Goal: Task Accomplishment & Management: Complete application form

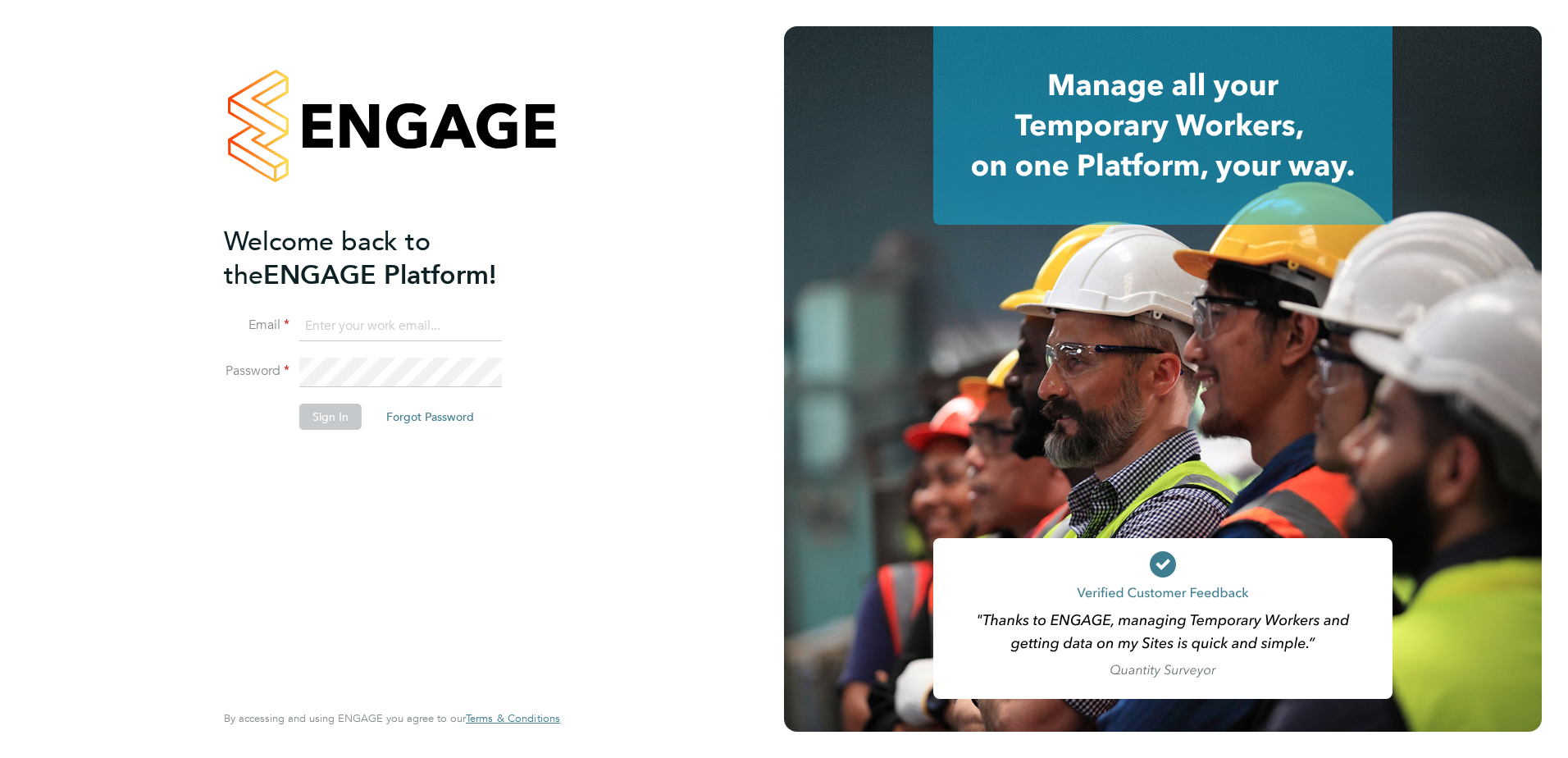
type input "Eleanor@boden-group.co.uk"
click at [324, 414] on button "Sign In" at bounding box center [330, 416] width 62 height 26
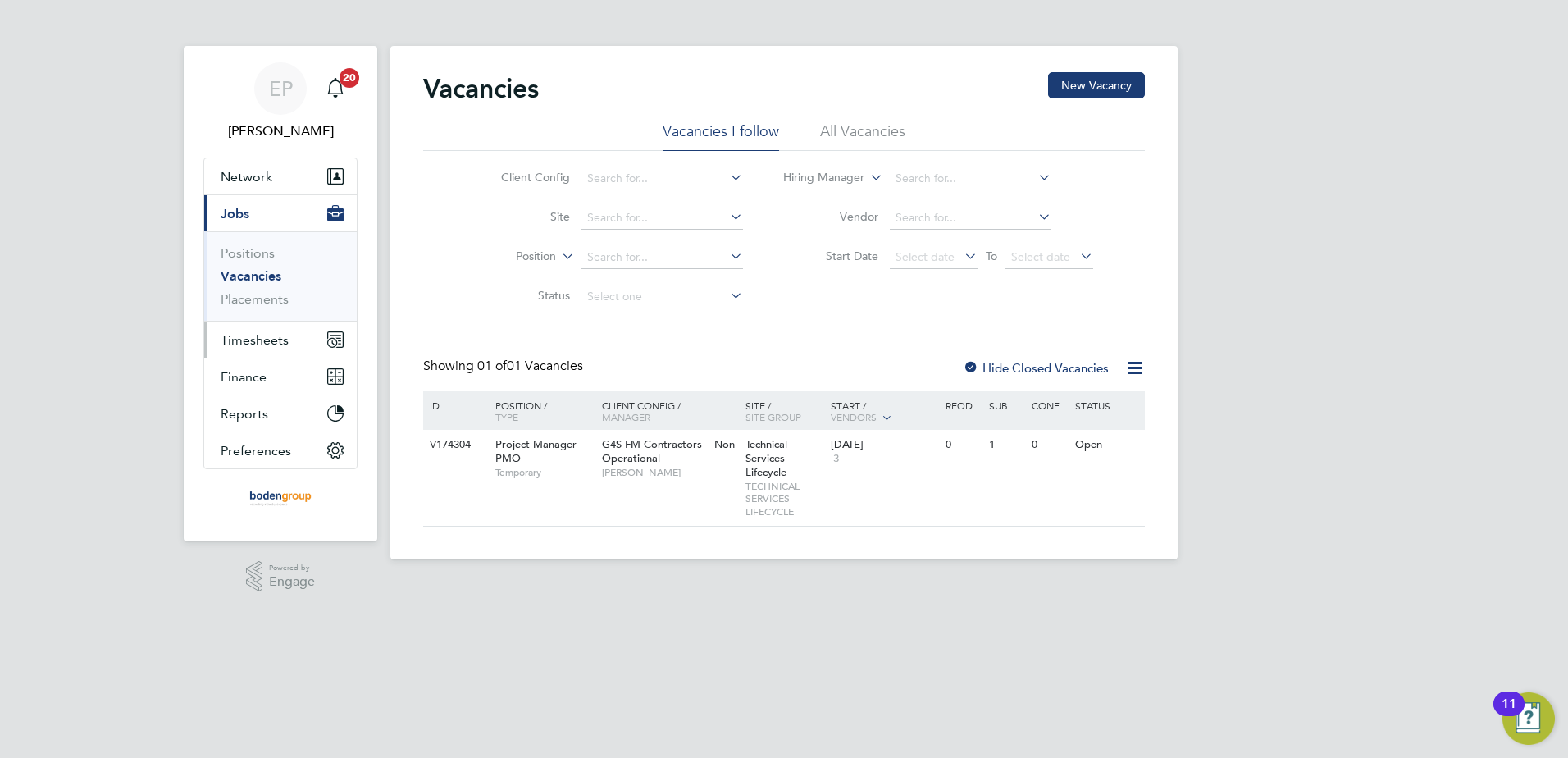
click at [274, 343] on span "Timesheets" at bounding box center [255, 340] width 68 height 15
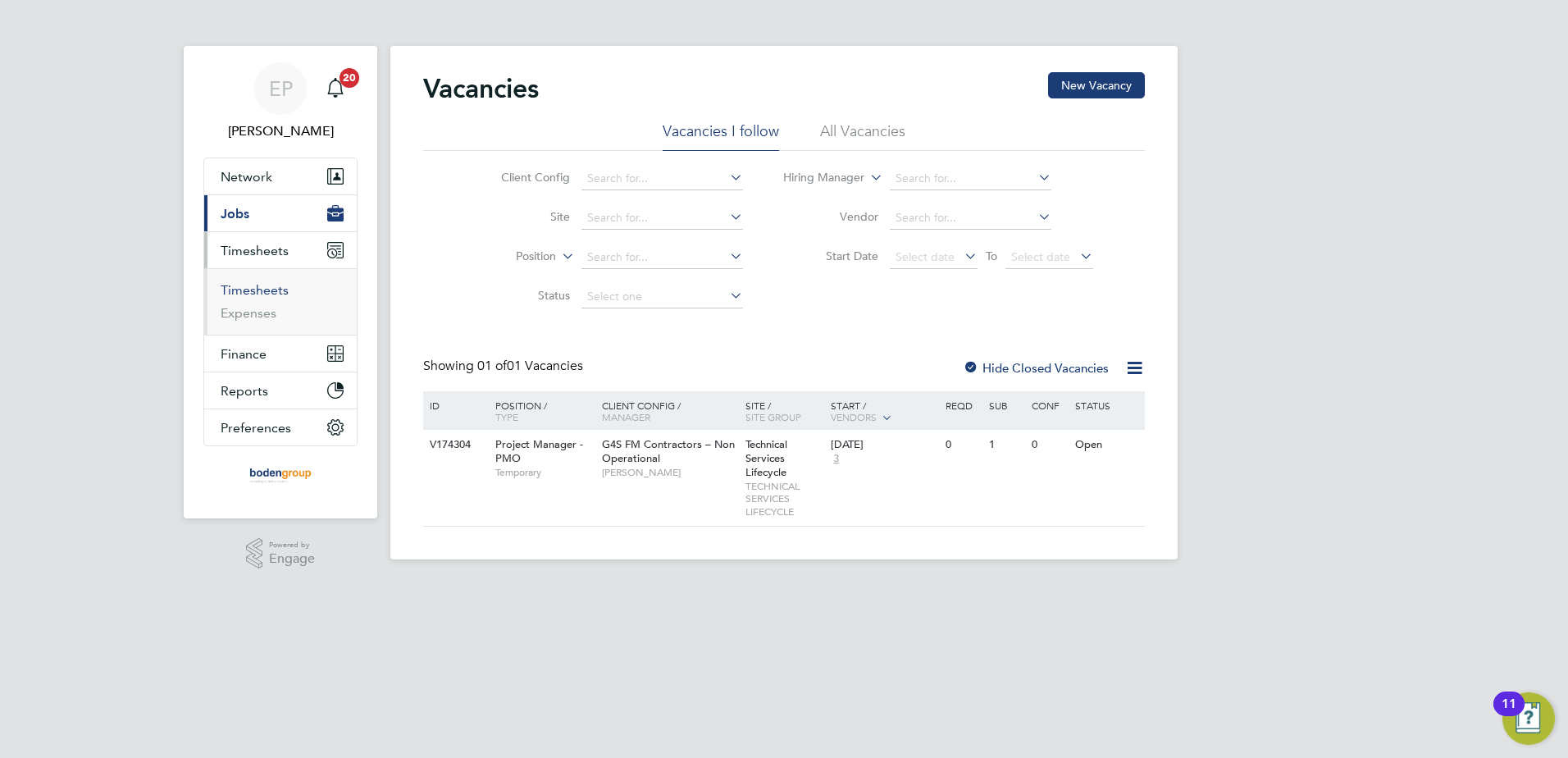
click at [255, 285] on link "Timesheets" at bounding box center [255, 289] width 68 height 15
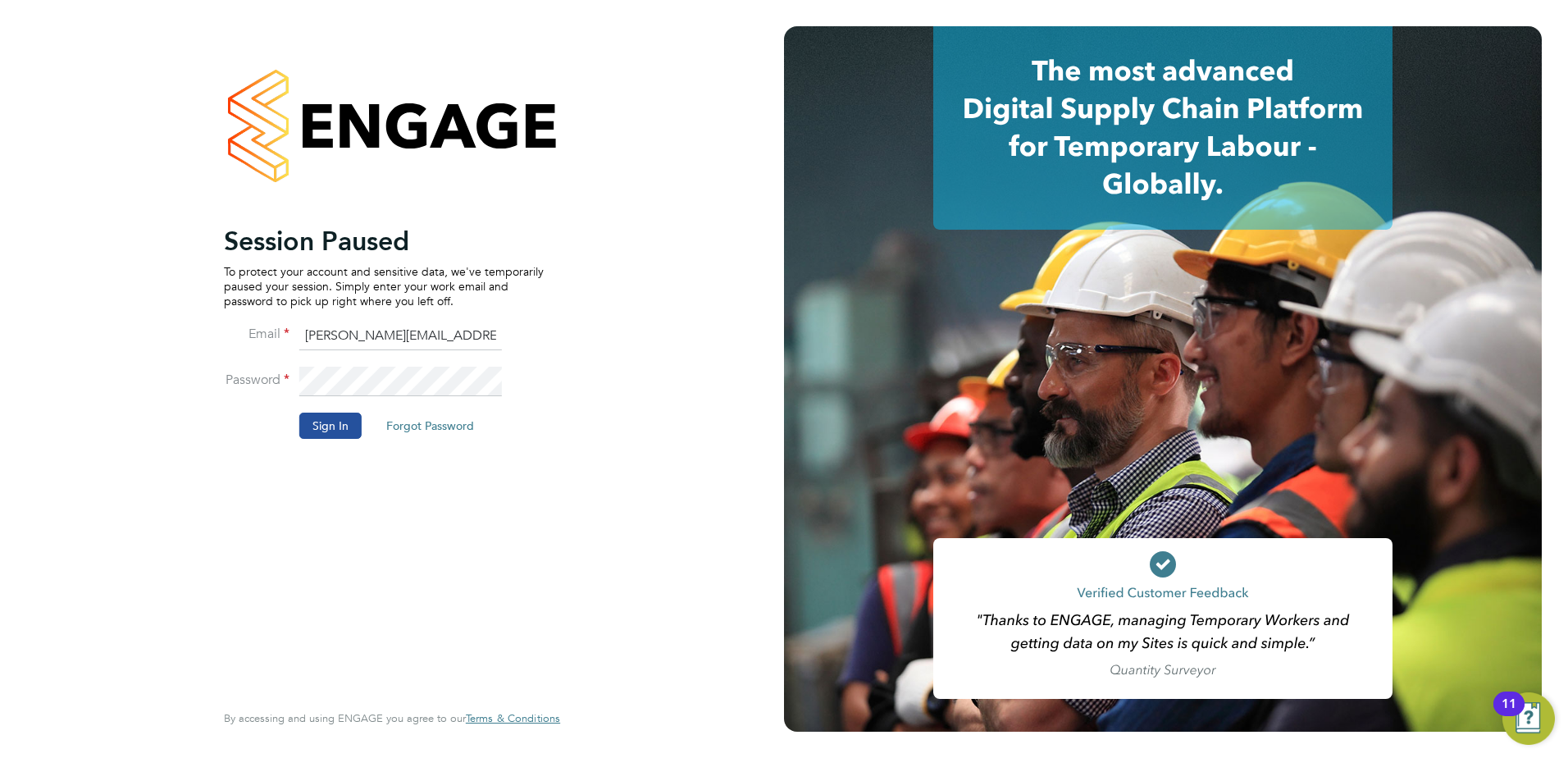
click at [329, 425] on button "Sign In" at bounding box center [330, 425] width 62 height 26
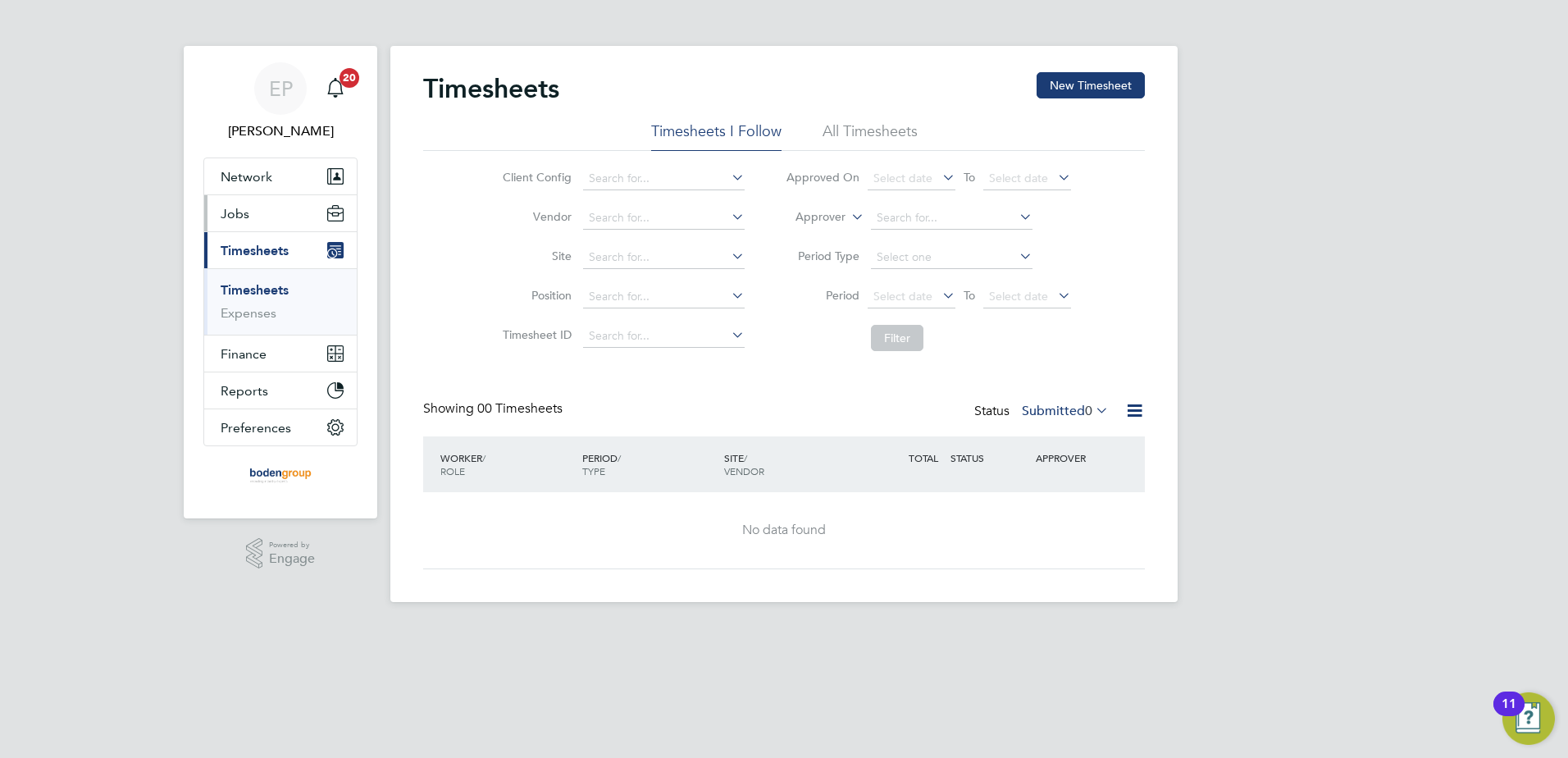
click at [278, 213] on button "Jobs" at bounding box center [280, 214] width 152 height 36
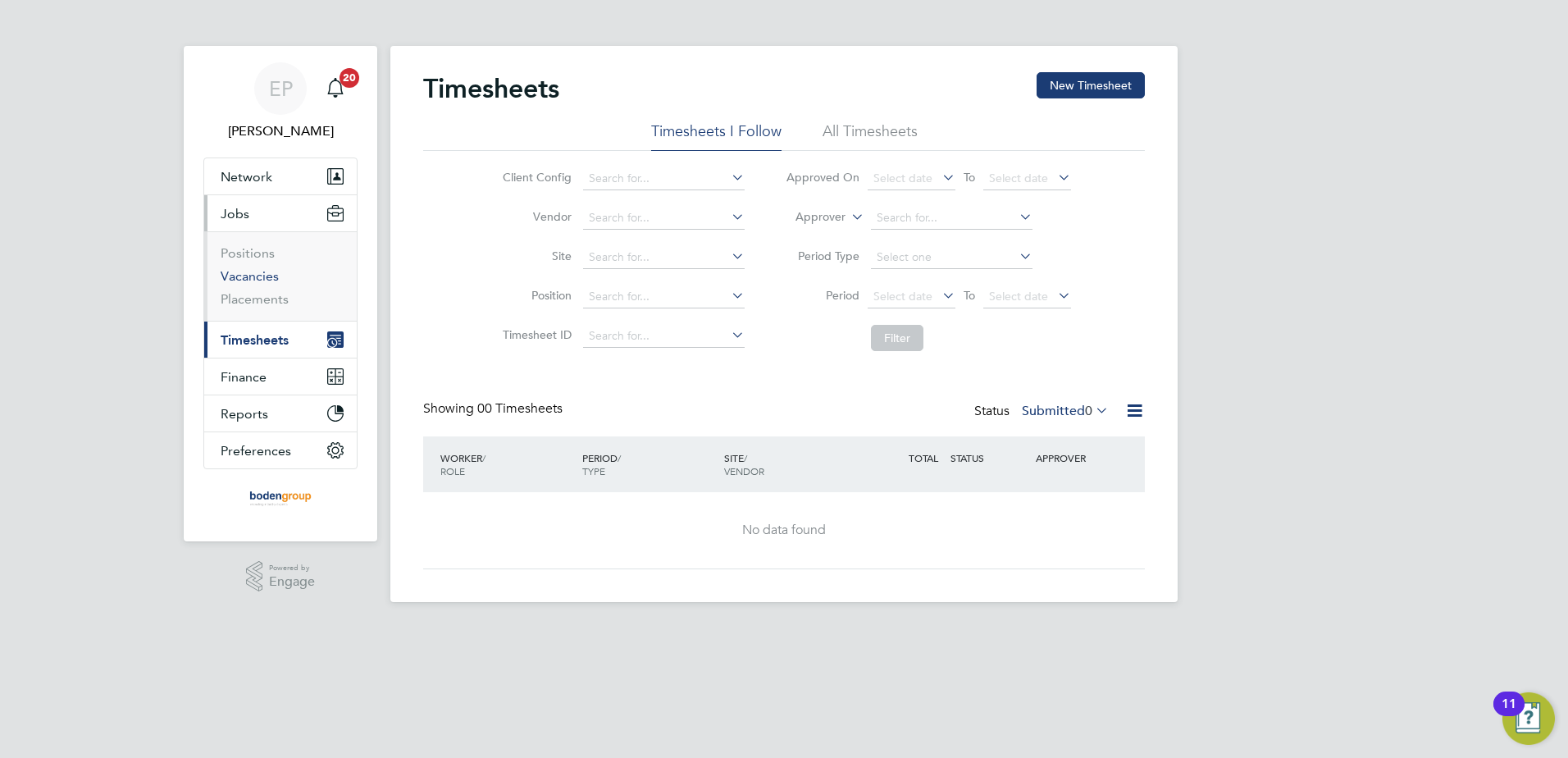
click at [254, 279] on link "Vacancies" at bounding box center [250, 276] width 59 height 15
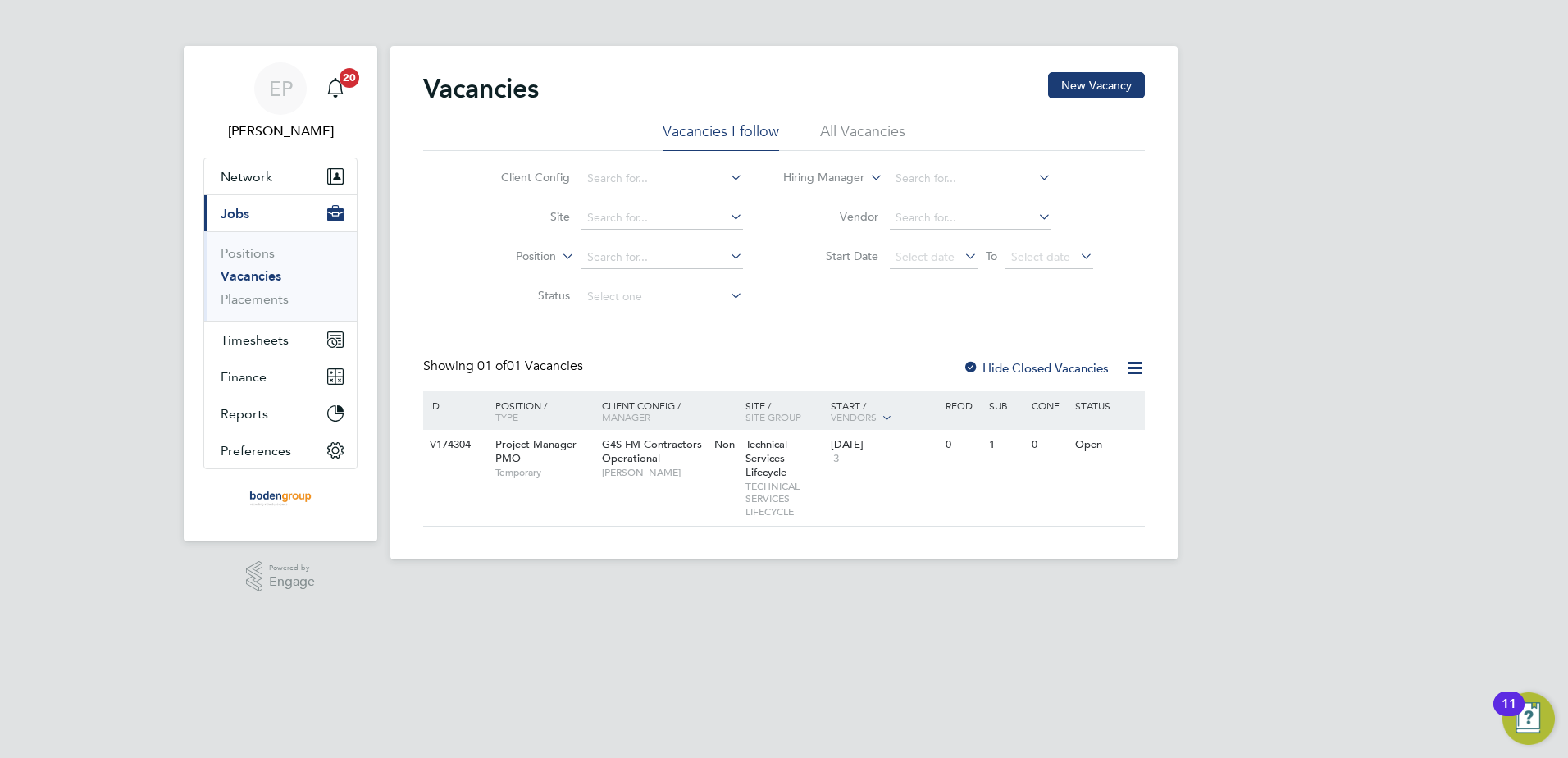
click at [832, 136] on li "All Vacancies" at bounding box center [862, 136] width 86 height 30
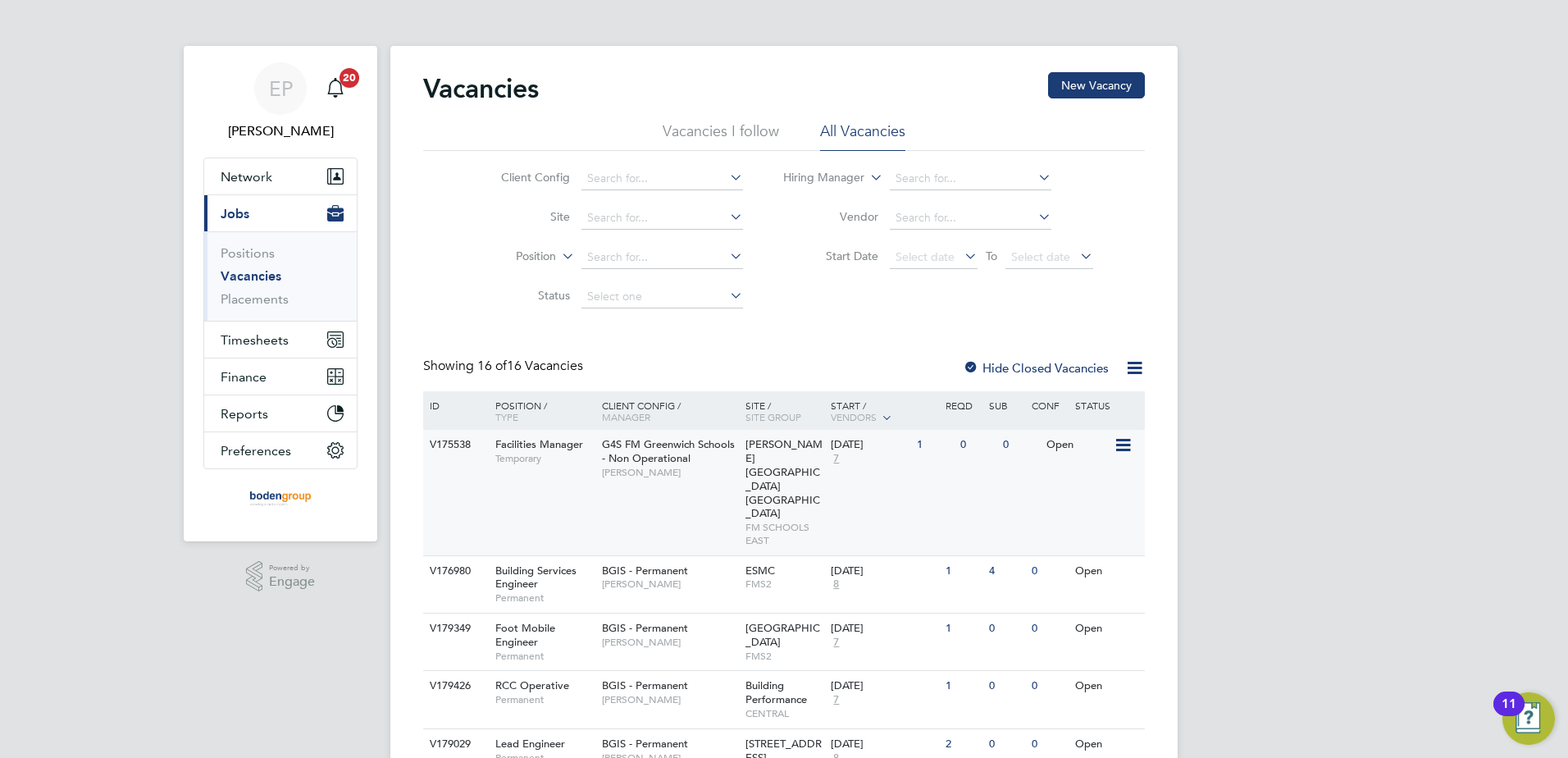
click at [625, 474] on span "[PERSON_NAME]" at bounding box center [670, 472] width 135 height 14
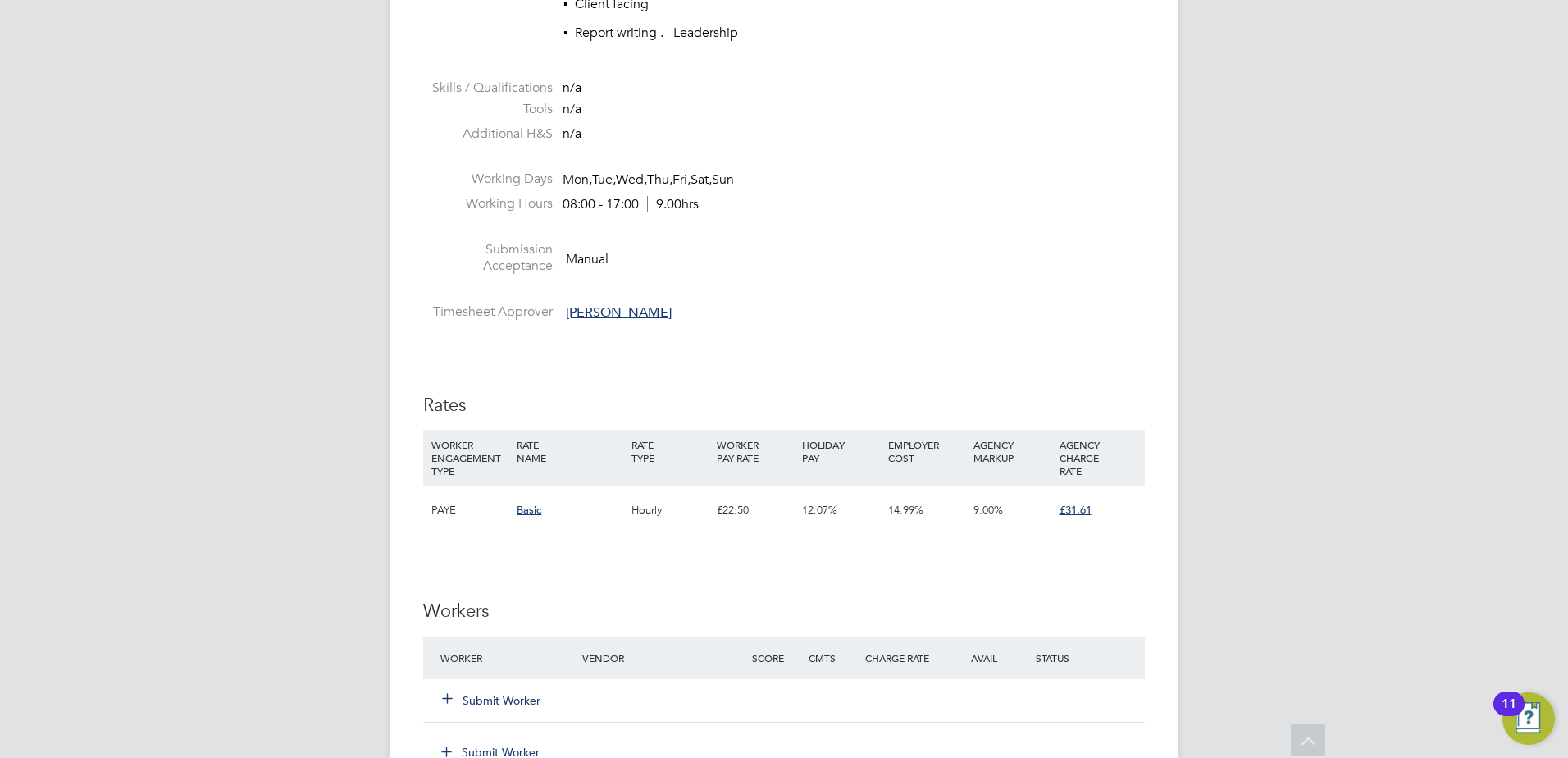
scroll to position [2215, 0]
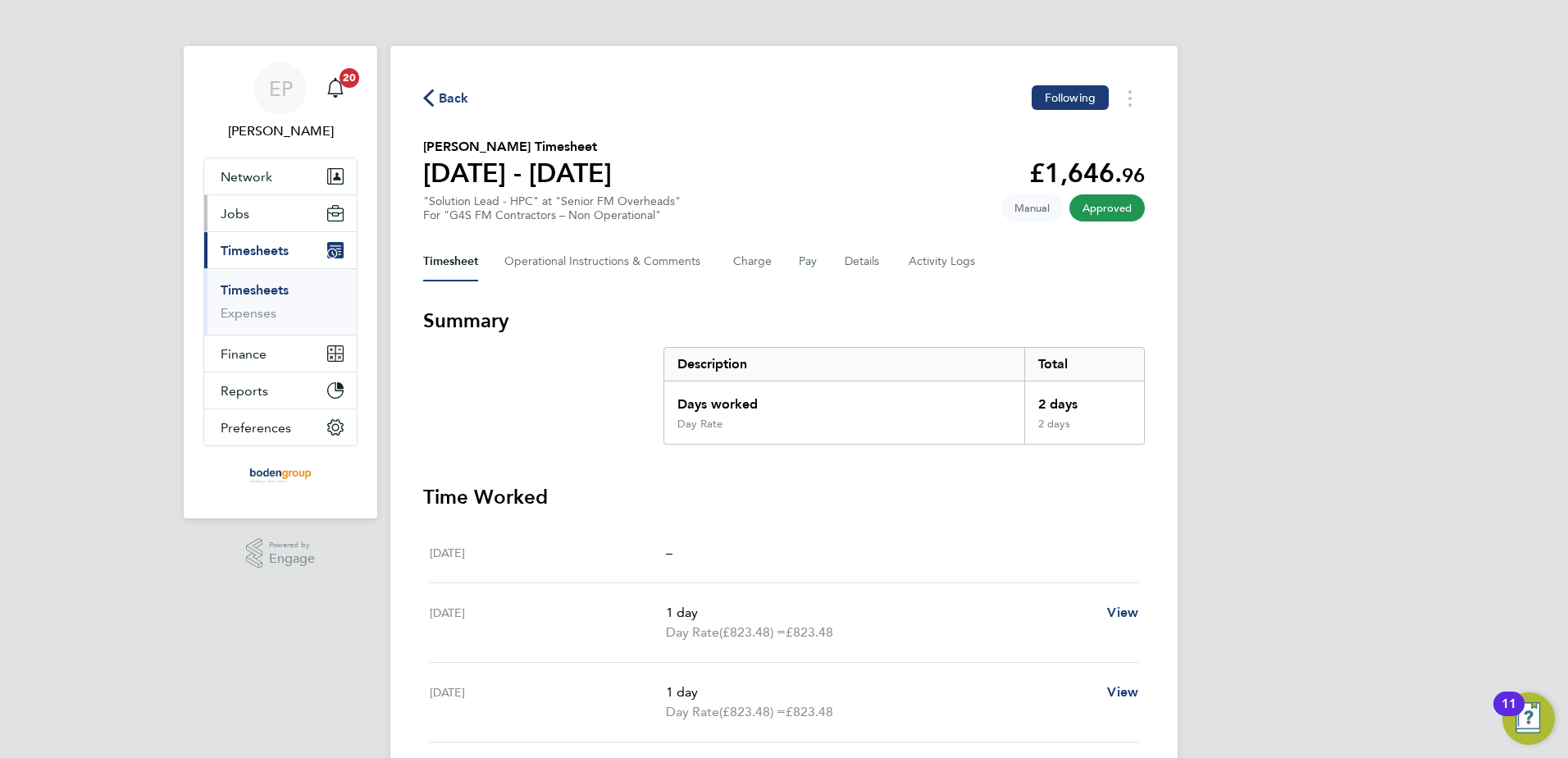
drag, startPoint x: 262, startPoint y: 205, endPoint x: 263, endPoint y: 226, distance: 21.0
click at [262, 205] on button "Jobs" at bounding box center [280, 214] width 152 height 36
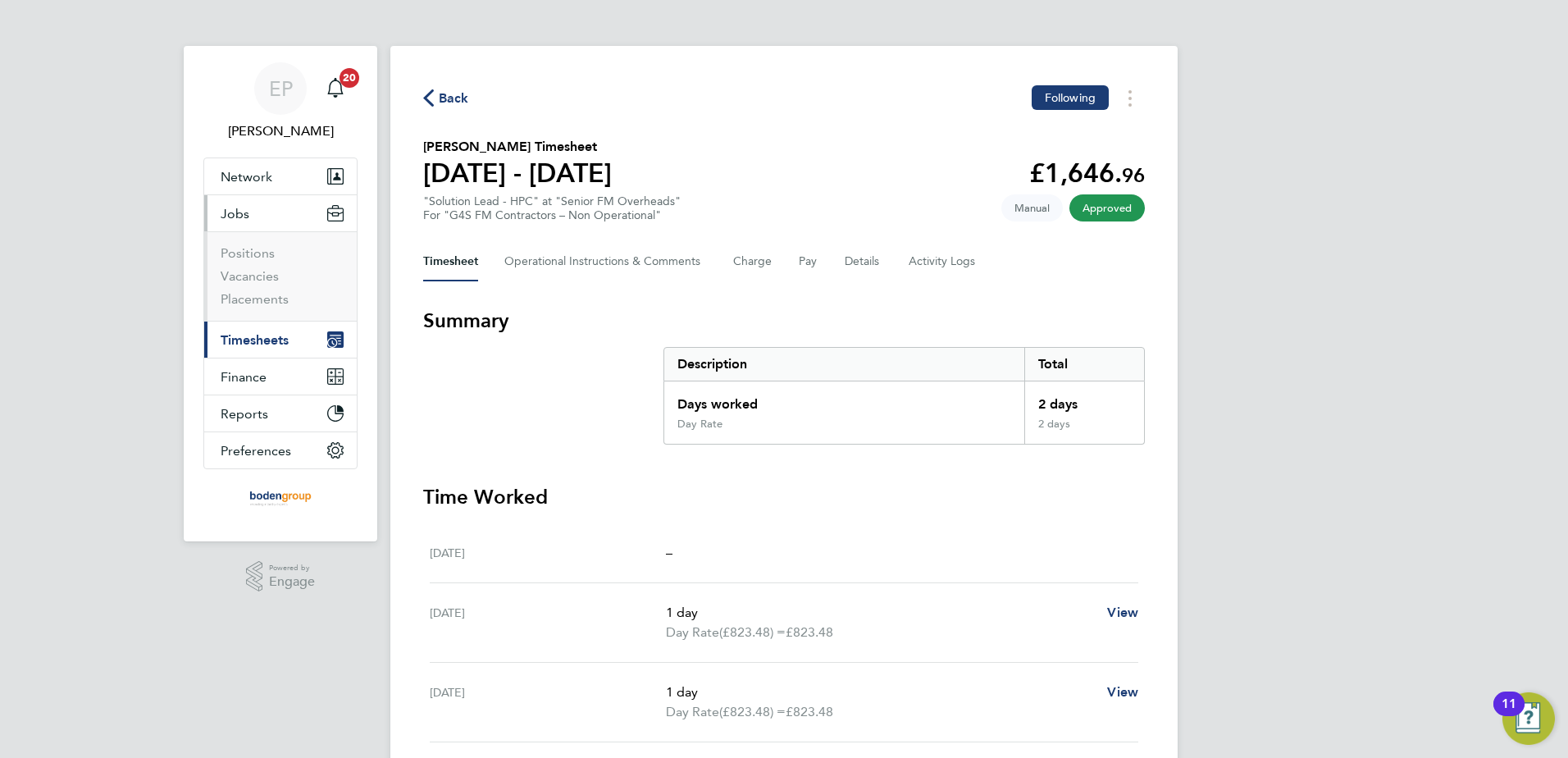
click at [269, 312] on ul "Positions Vacancies Placements" at bounding box center [280, 276] width 152 height 89
click at [262, 279] on link "Vacancies" at bounding box center [250, 276] width 59 height 15
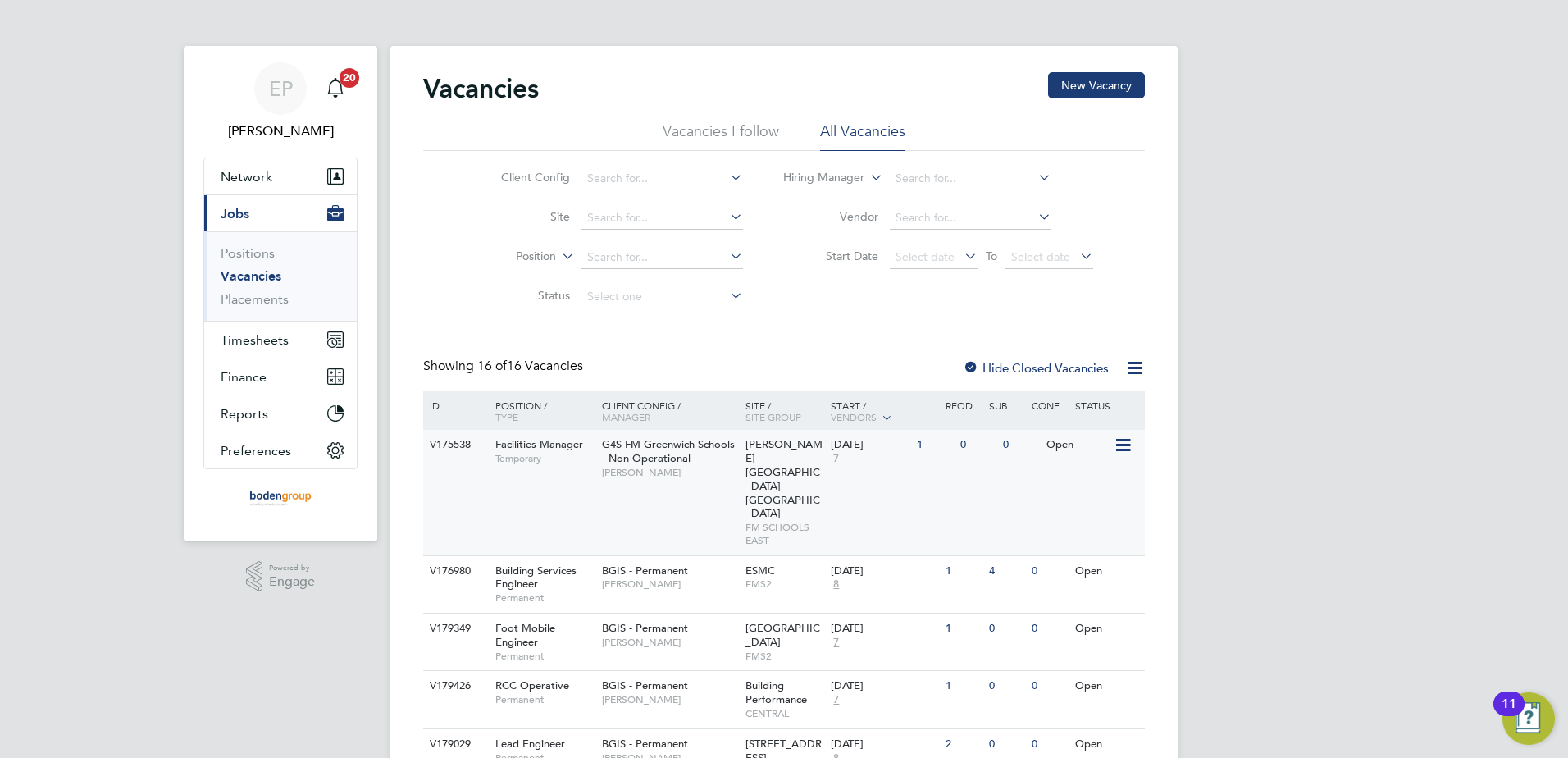
click at [688, 489] on div "V175538 Facilities Manager Temporary G4S FM Greenwich Schools - Non Operational…" at bounding box center [784, 492] width 722 height 125
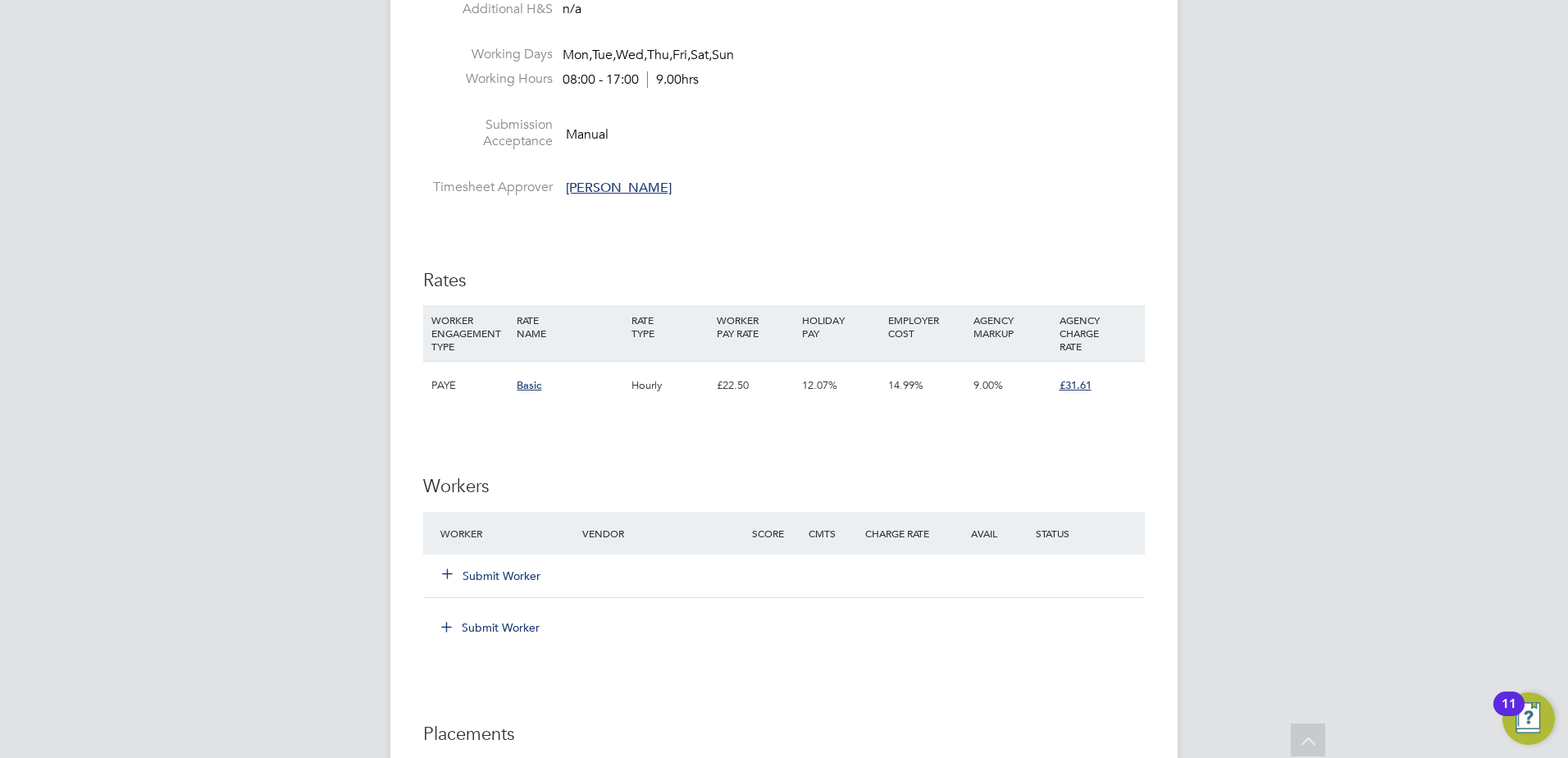
scroll to position [2297, 0]
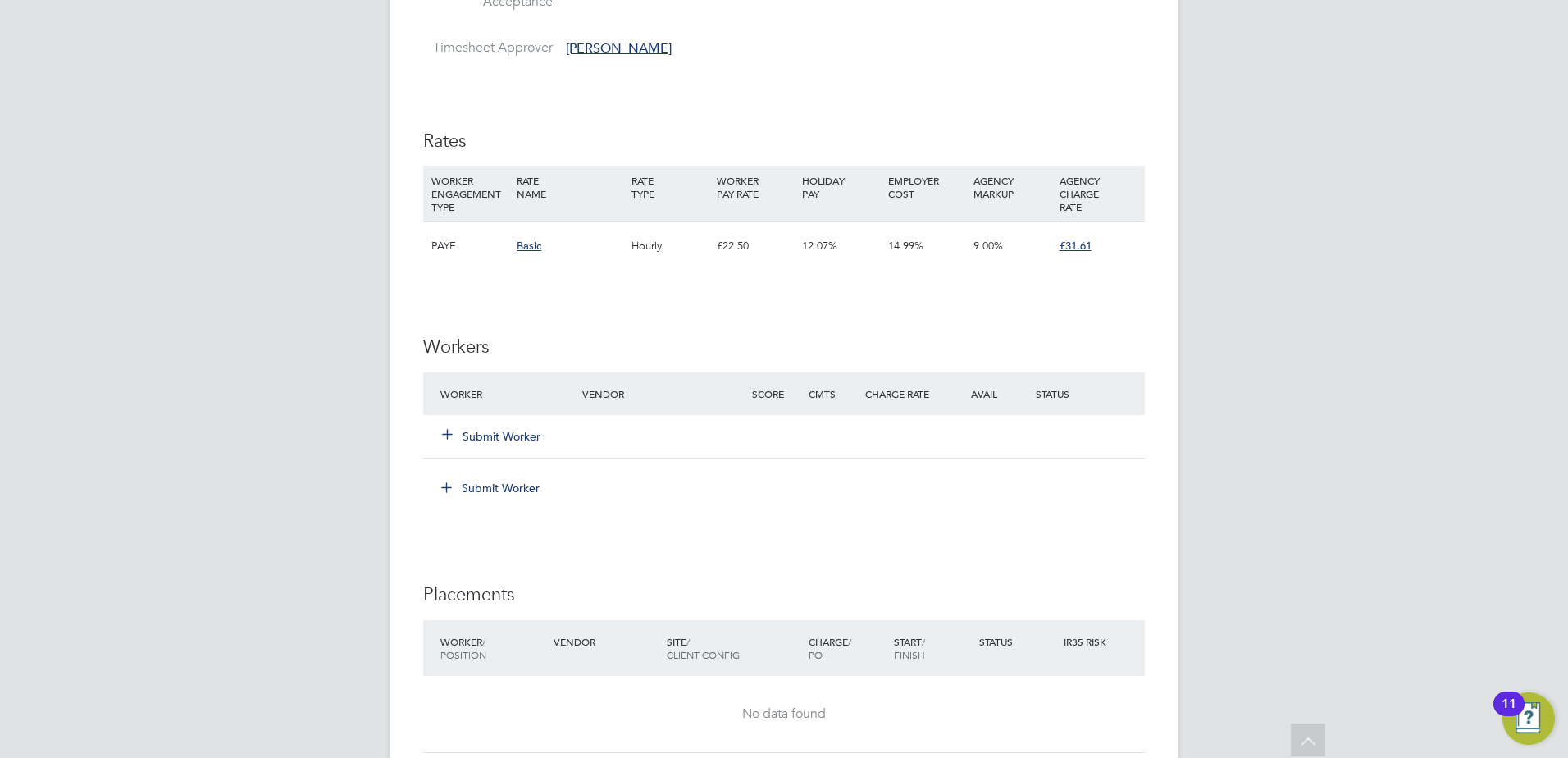
click at [521, 443] on button "Submit Worker" at bounding box center [492, 436] width 98 height 16
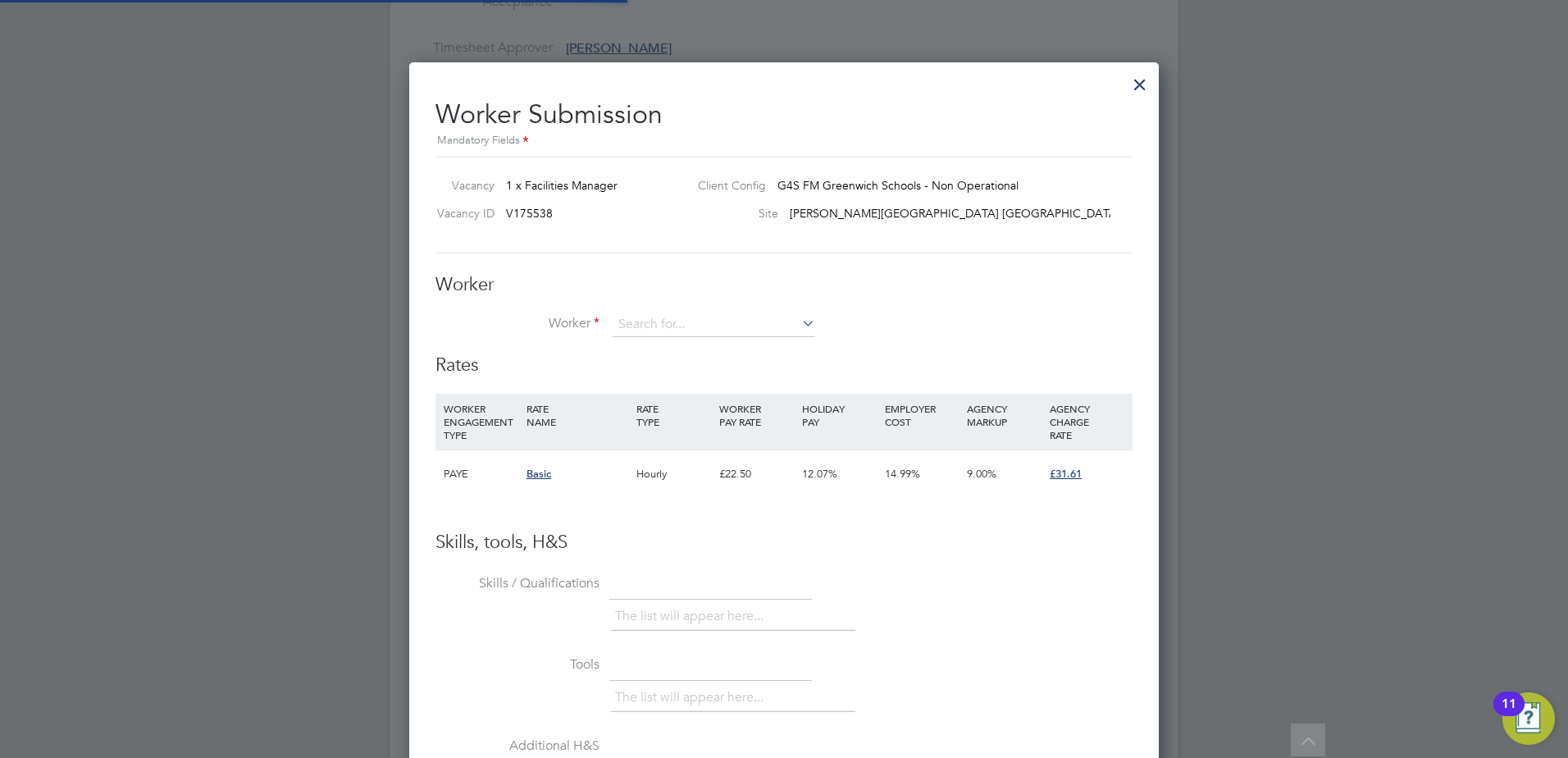
scroll to position [24, 426]
click at [726, 404] on li "[PERSON_NAME] (ChrOha1)" at bounding box center [739, 415] width 254 height 23
type input "[PERSON_NAME] (ChrOha1)"
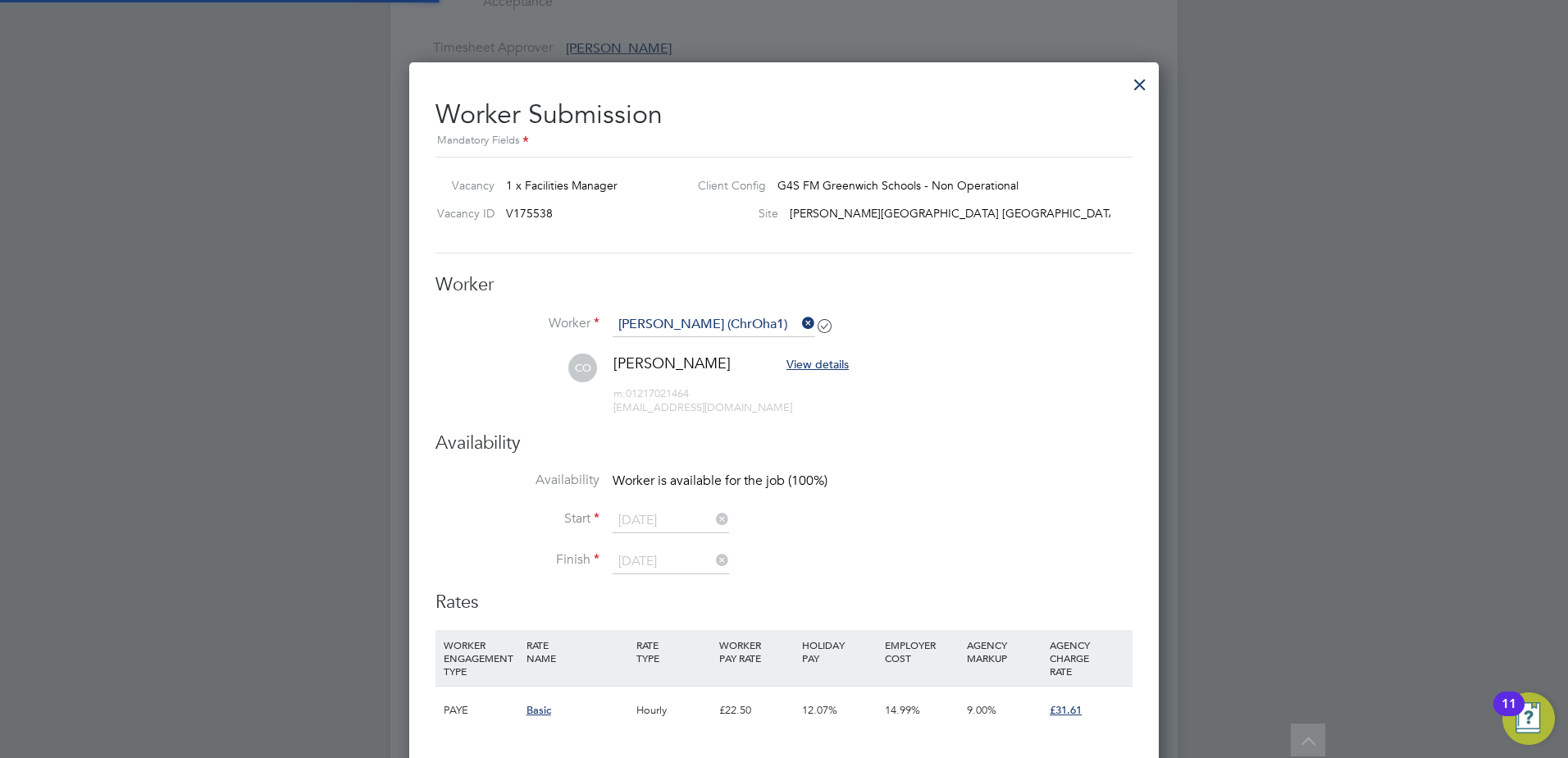
scroll to position [1364, 751]
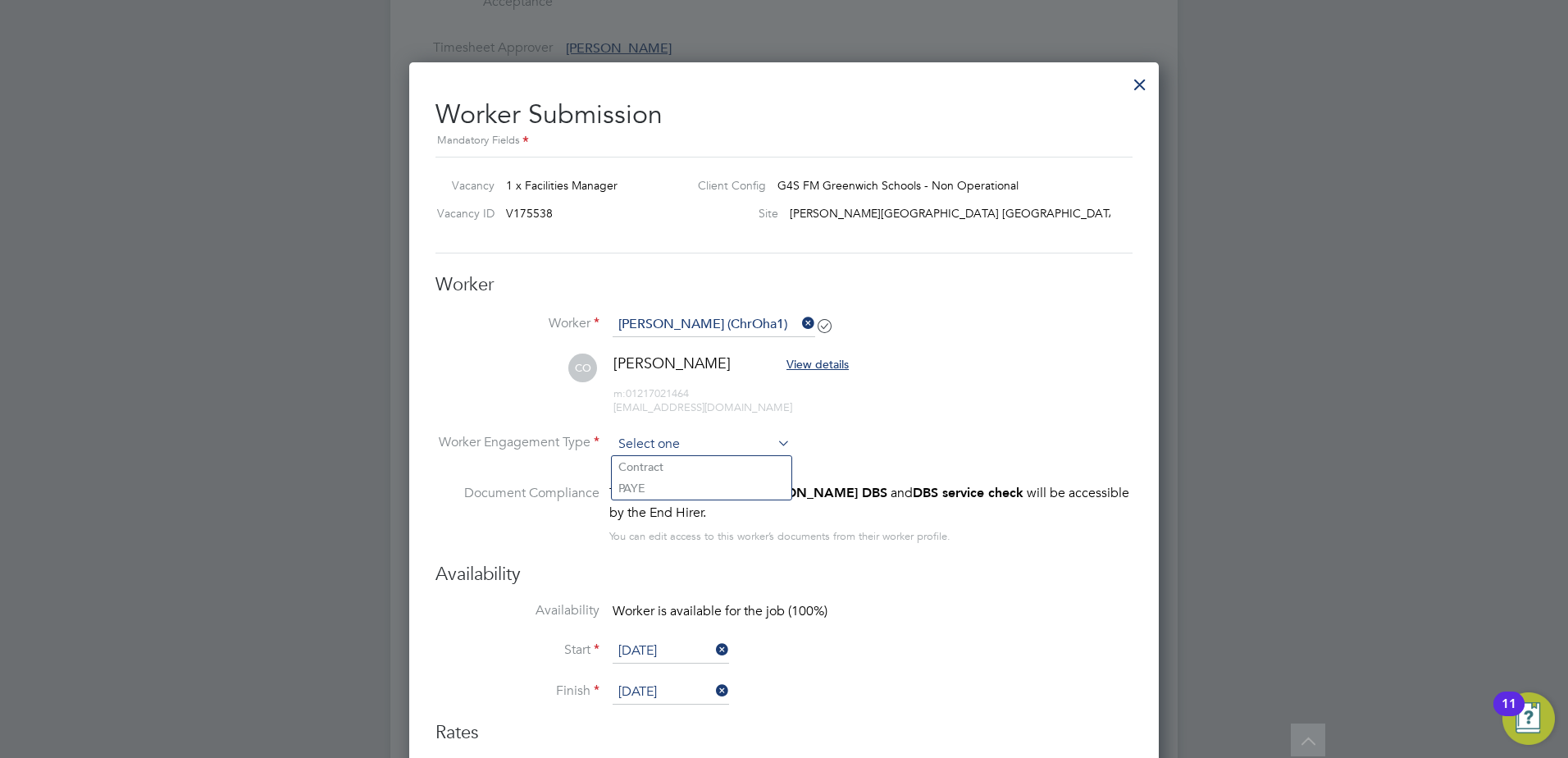
click at [738, 441] on input at bounding box center [702, 444] width 178 height 24
click at [706, 465] on li "Contract" at bounding box center [701, 467] width 179 height 22
type input "Contract"
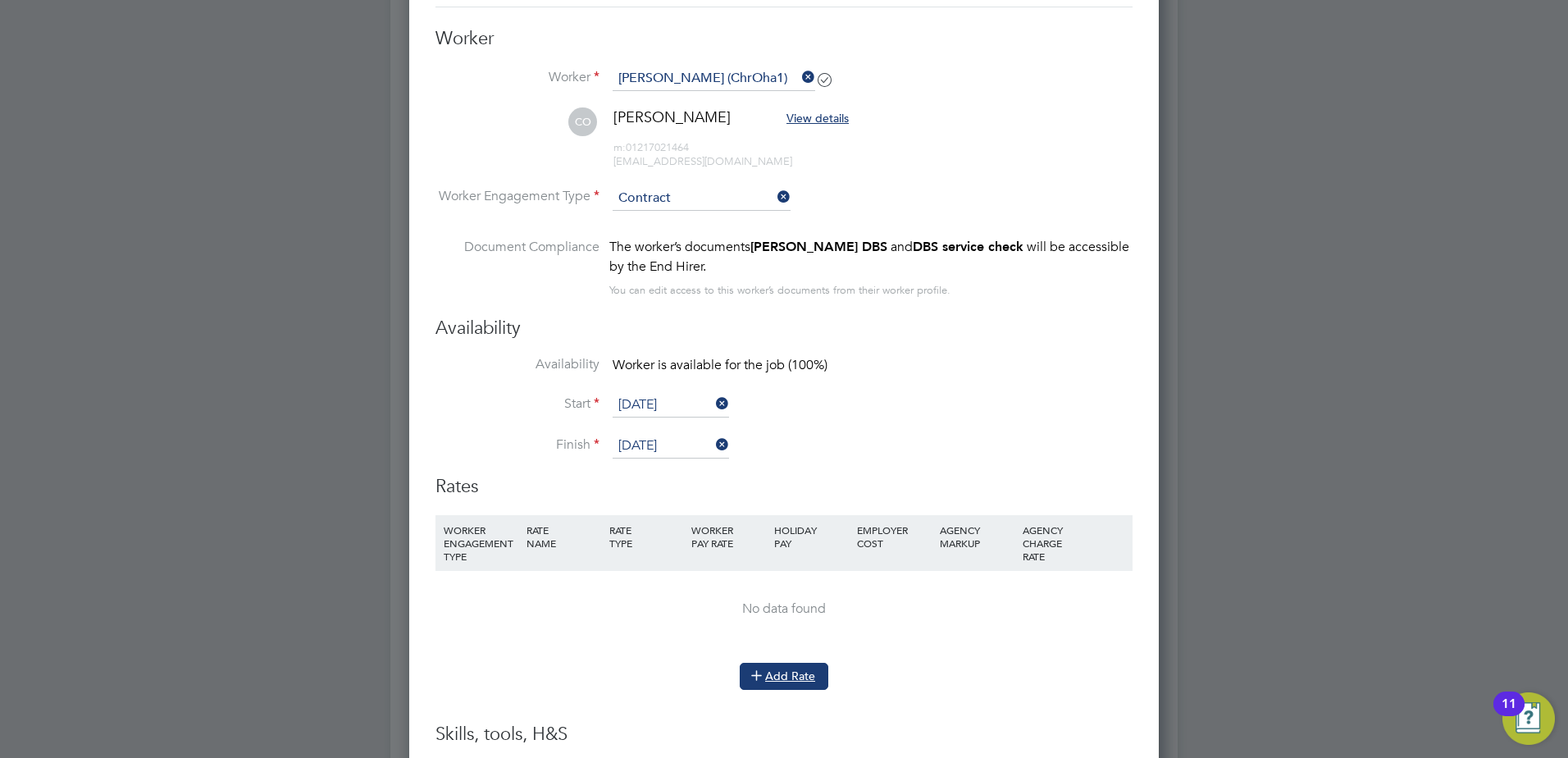
click at [775, 667] on button "Add Rate" at bounding box center [784, 675] width 88 height 26
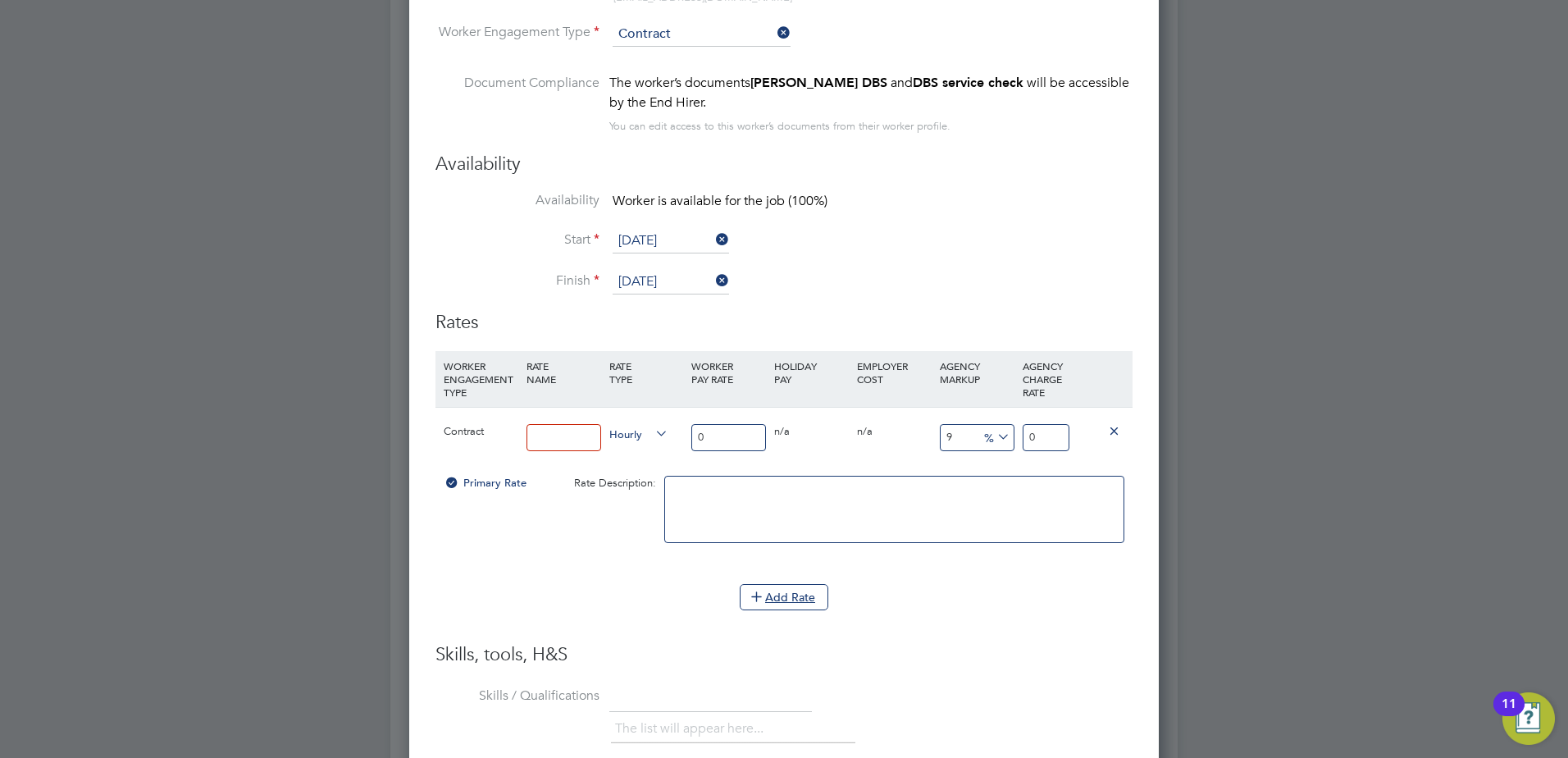
click at [550, 440] on input at bounding box center [563, 438] width 75 height 27
type input "Standard"
drag, startPoint x: 742, startPoint y: 434, endPoint x: 678, endPoint y: 436, distance: 64.0
click at [679, 436] on div "Contract Standard Hourly 0 0 n/a 0 n/a 9 0 % 0" at bounding box center [784, 436] width 697 height 60
type input "2"
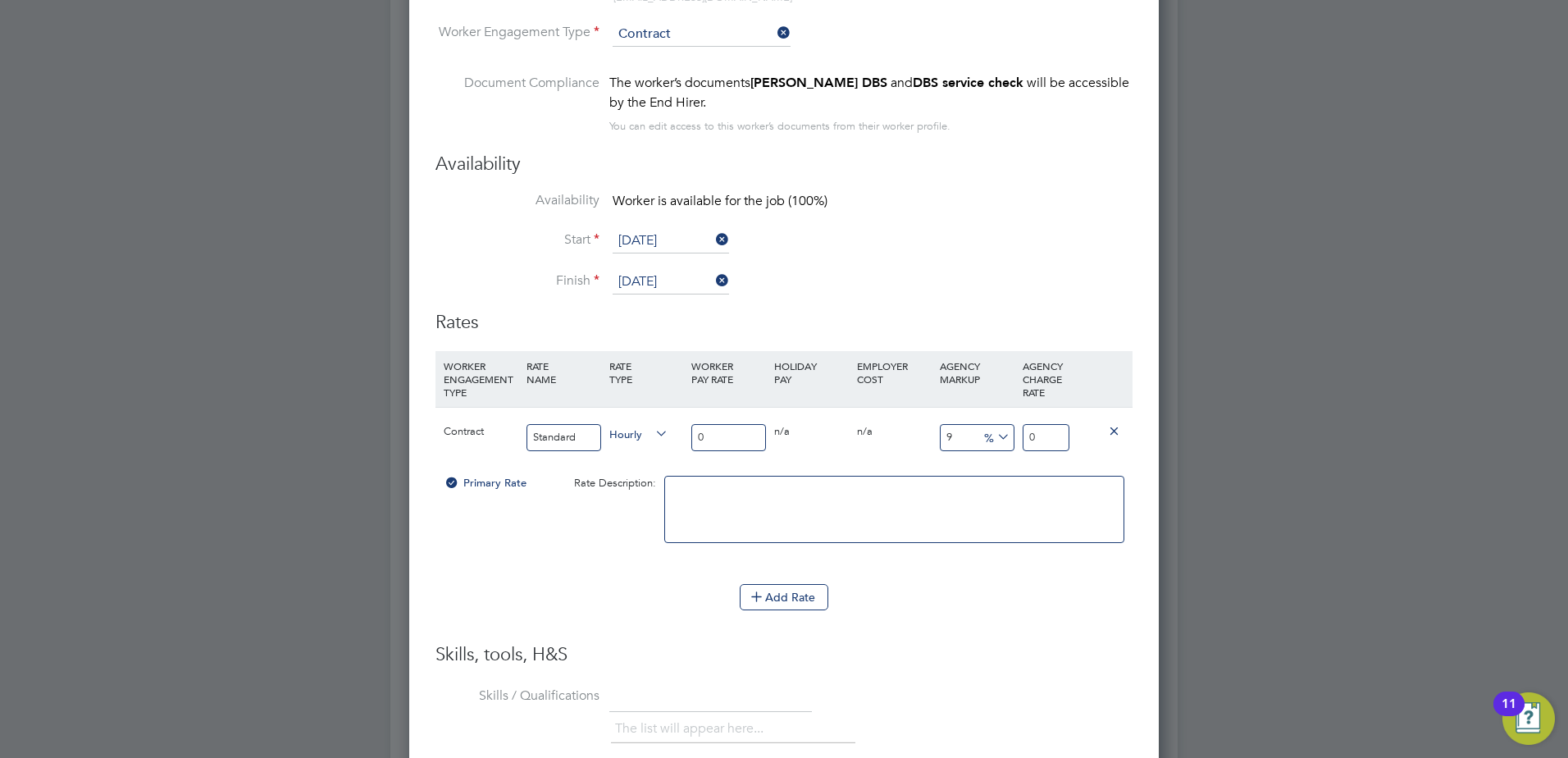
type input "2.18"
type input "28"
type input "30.52"
type input "28.7"
type input "31.283"
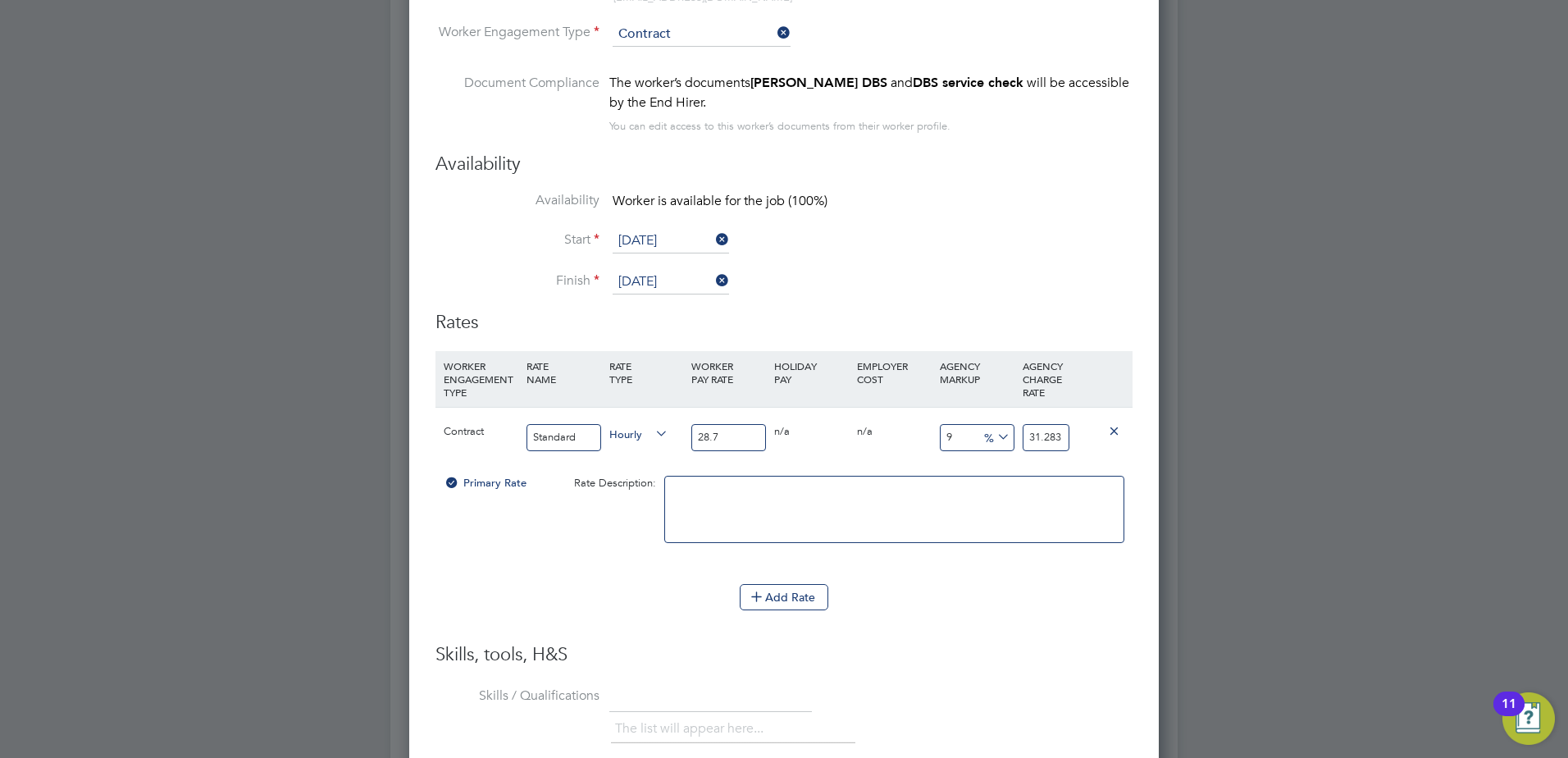
type input "28.75"
type input "31.3375"
type input "28.75"
drag, startPoint x: 1026, startPoint y: 434, endPoint x: 1134, endPoint y: 448, distance: 108.9
click at [1134, 448] on div "Worker Submission Mandatory Fields Vacancy 1 x Facilities Manager Client Config…" at bounding box center [784, 411] width 750 height 1518
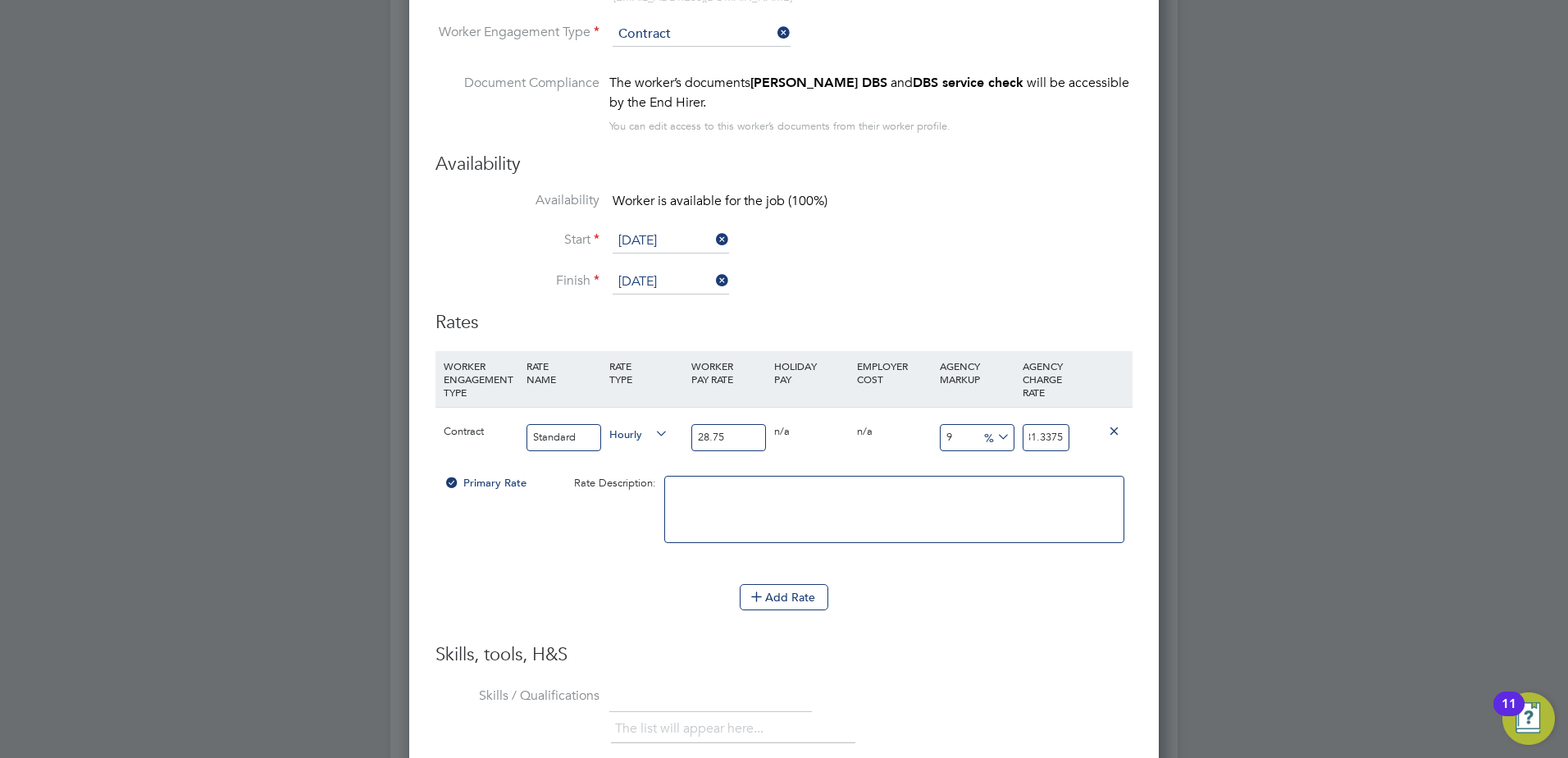
type input "-89.56521739130434"
type input "3"
type input "14.782608695652174"
type input "33"
type input "15.826086956521738"
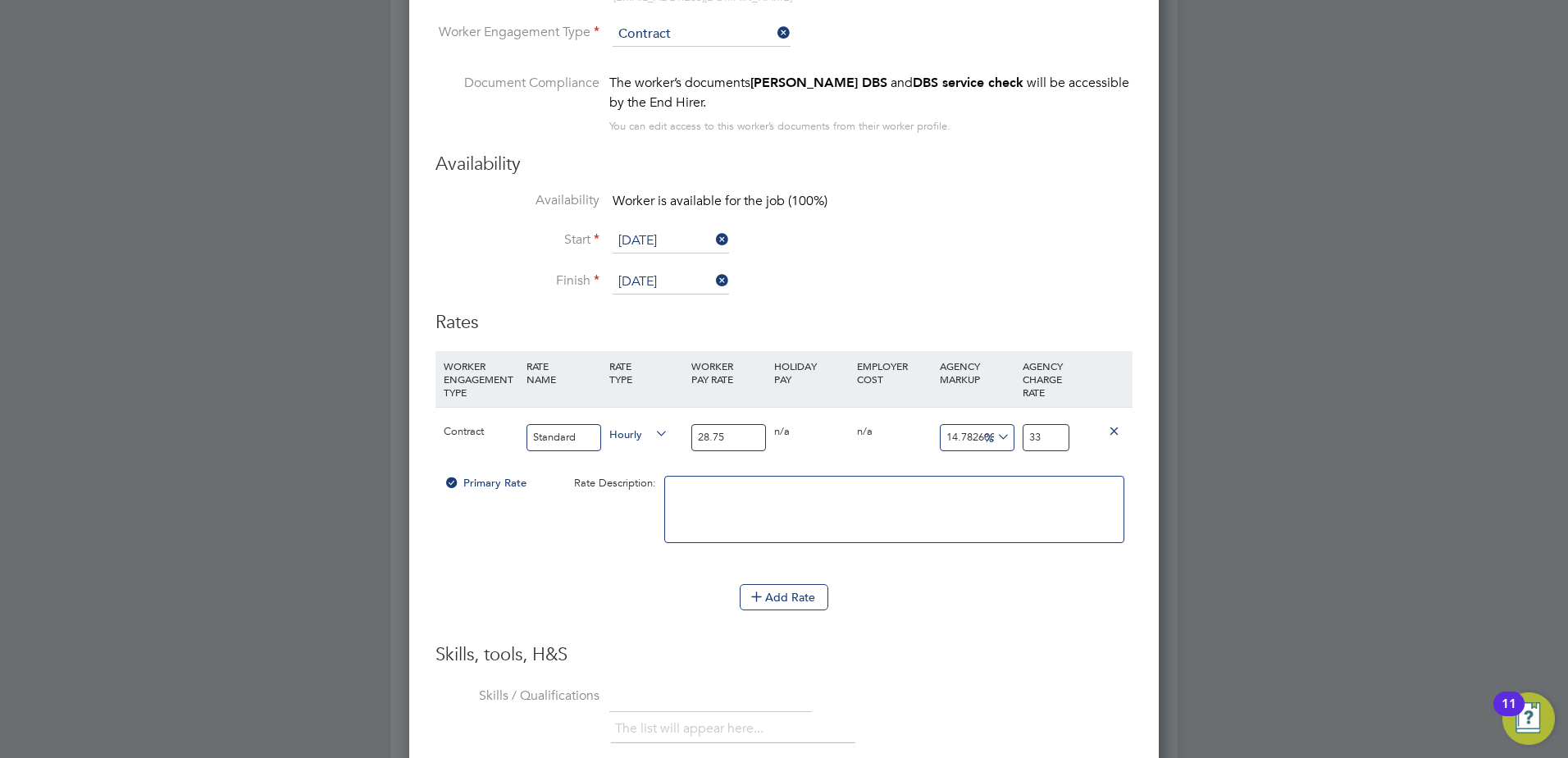
type input "33.3"
type input "16"
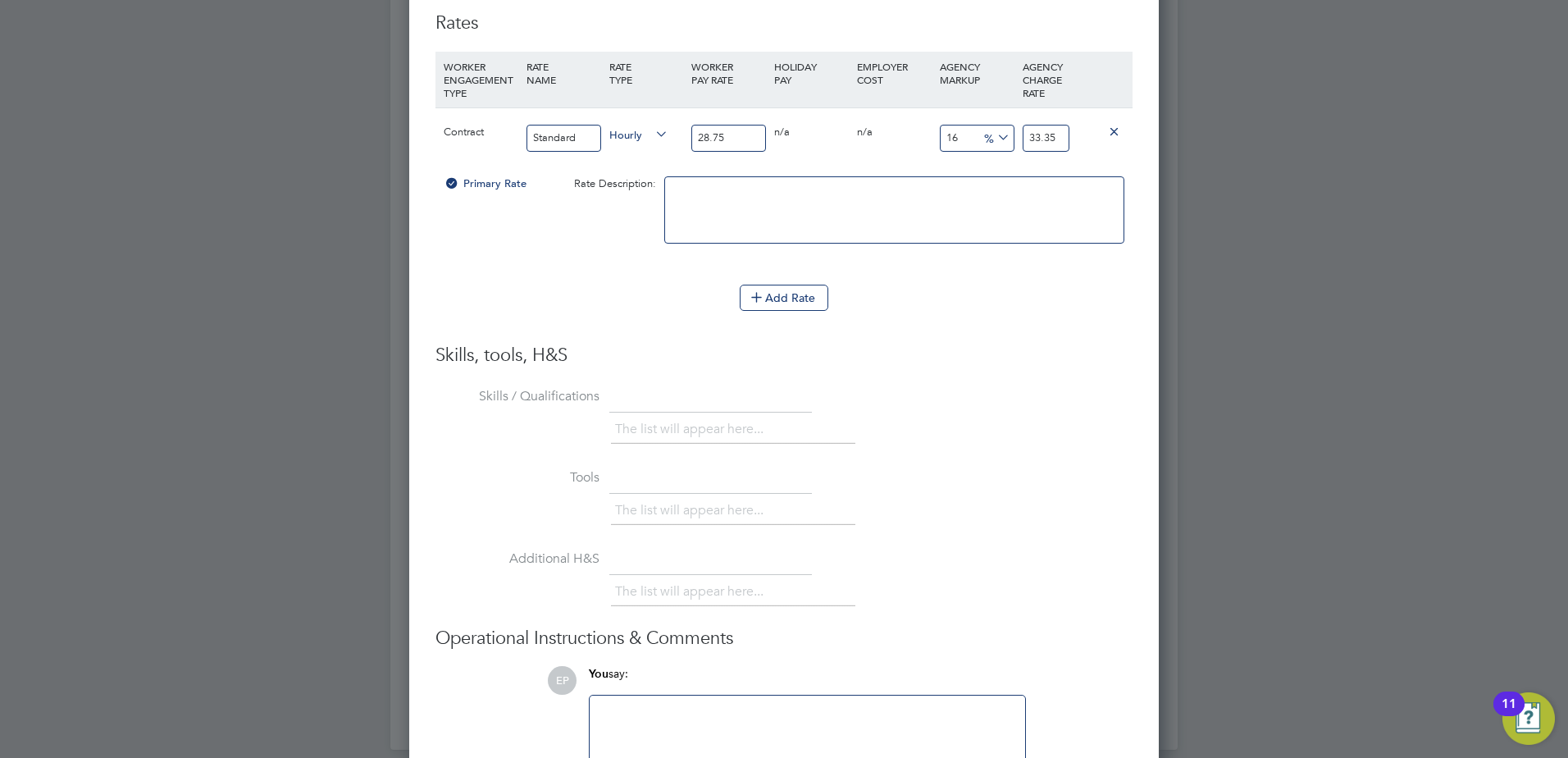
scroll to position [3119, 0]
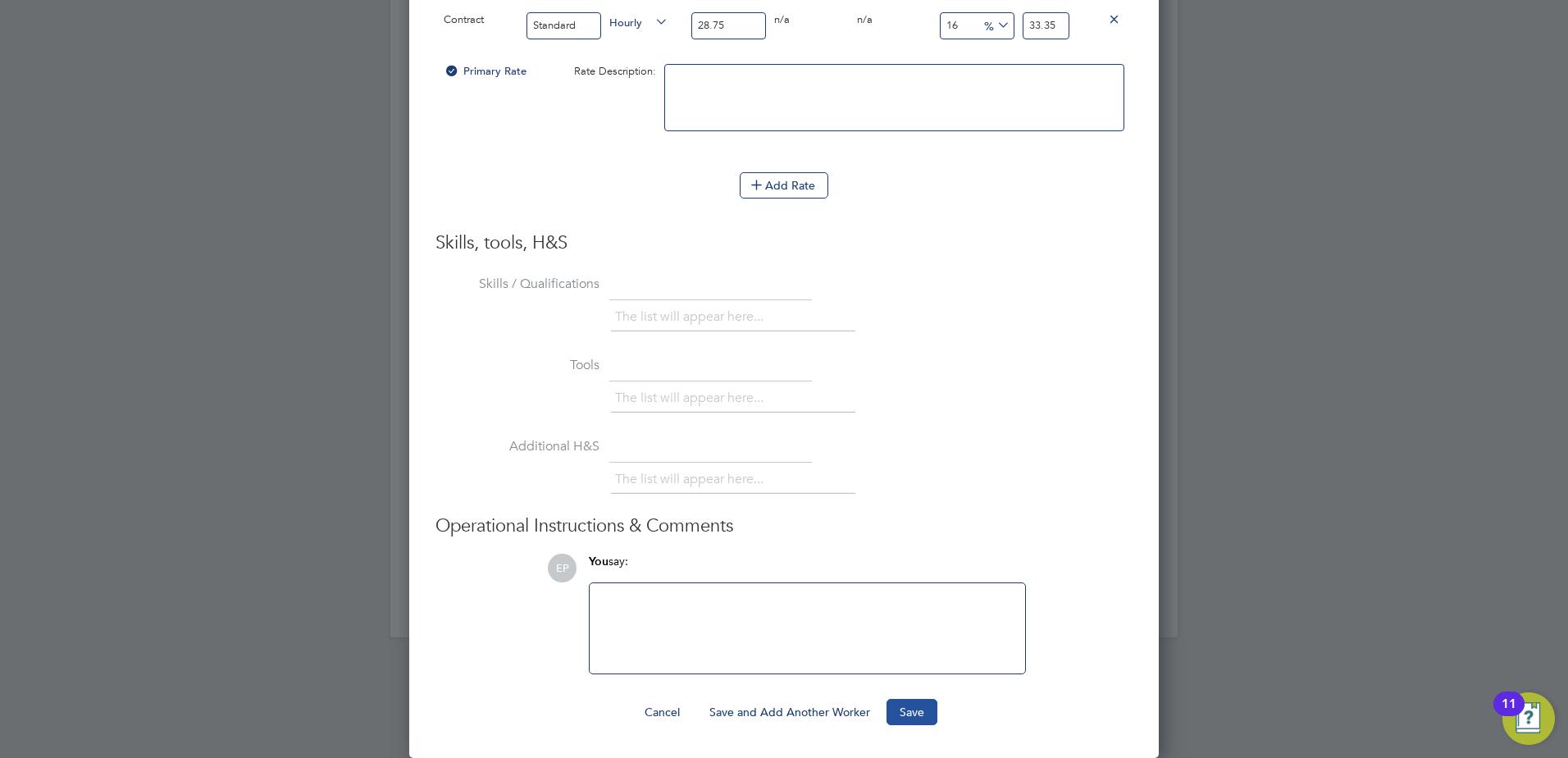
type input "33.35"
click at [917, 711] on button "Save" at bounding box center [912, 712] width 50 height 26
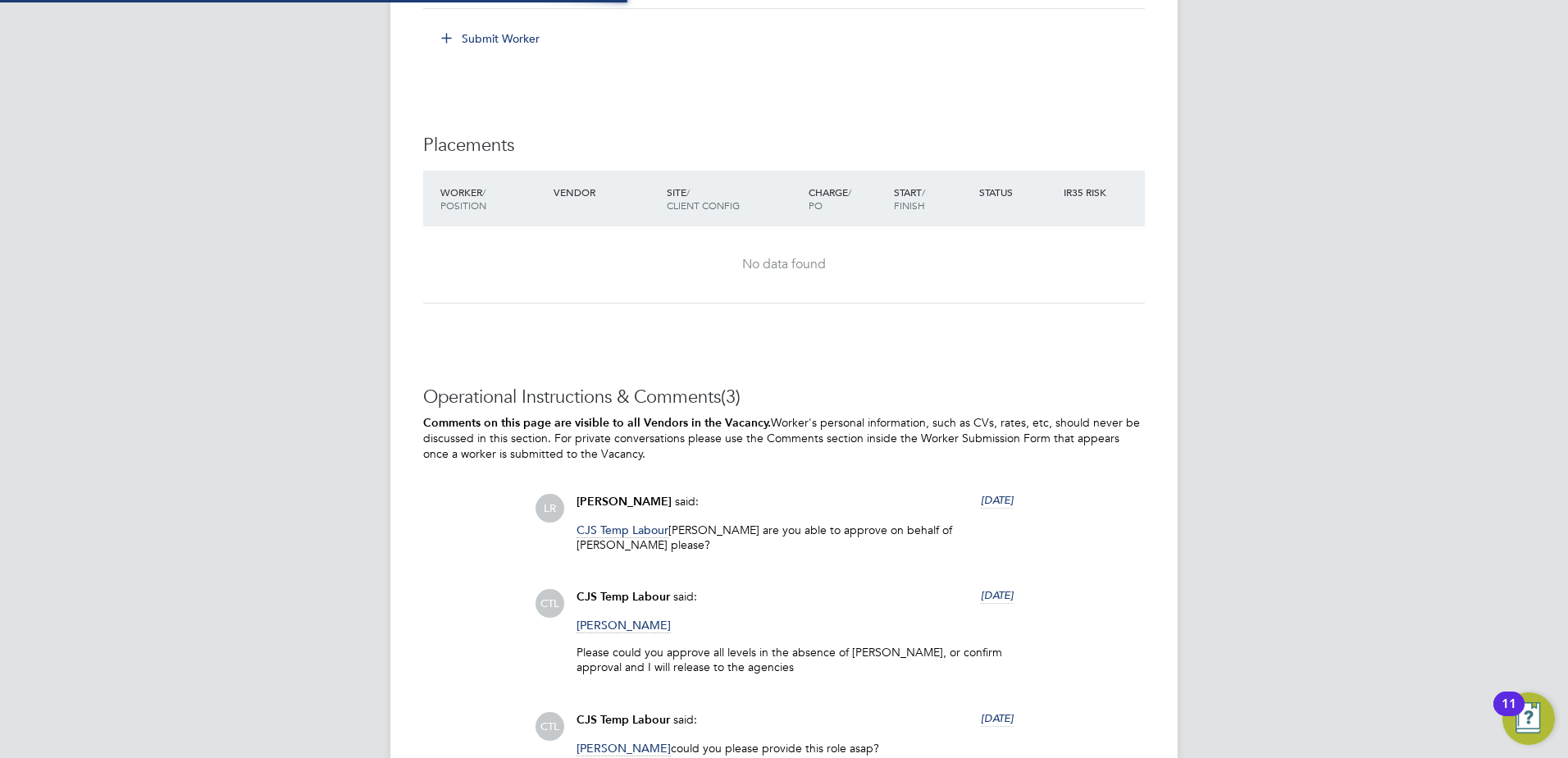
scroll to position [49, 114]
